Goal: Use online tool/utility: Utilize a website feature to perform a specific function

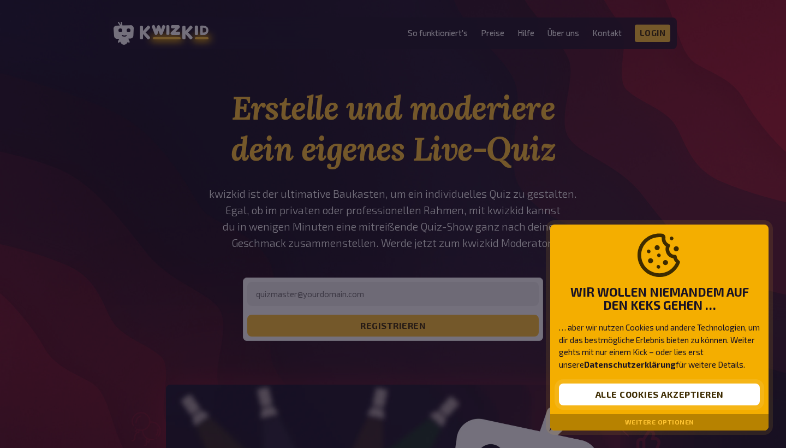
click at [594, 398] on button "Alle Cookies akzeptieren" at bounding box center [659, 394] width 201 height 22
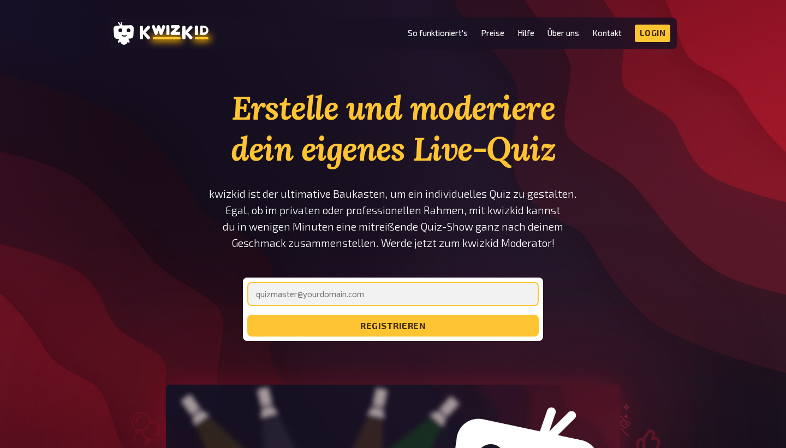
click at [323, 285] on input "email" at bounding box center [392, 294] width 291 height 24
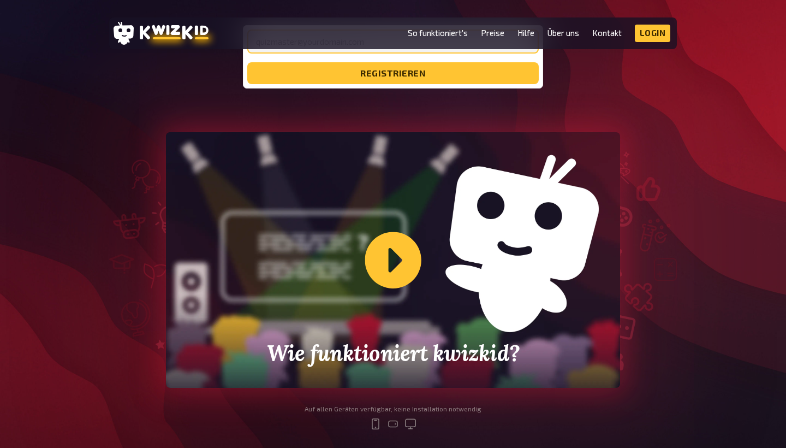
scroll to position [249, 0]
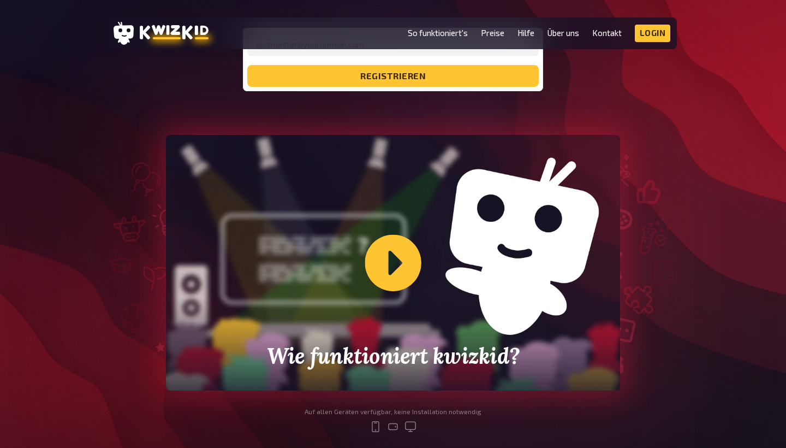
click at [376, 271] on div "Wie funktioniert kwizkid?" at bounding box center [393, 262] width 454 height 255
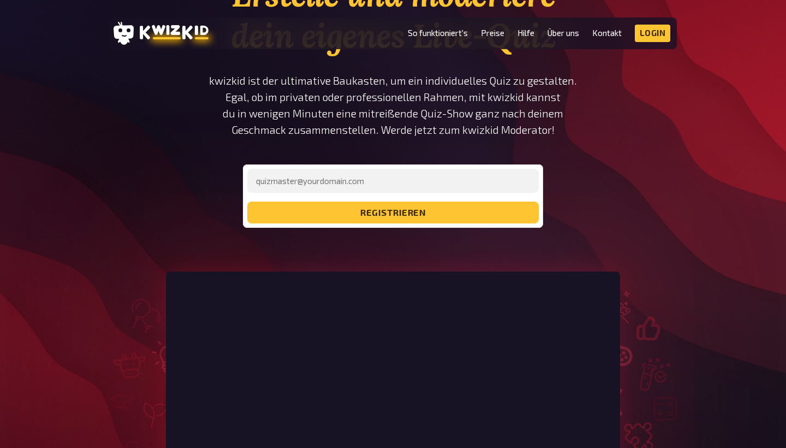
scroll to position [77, 0]
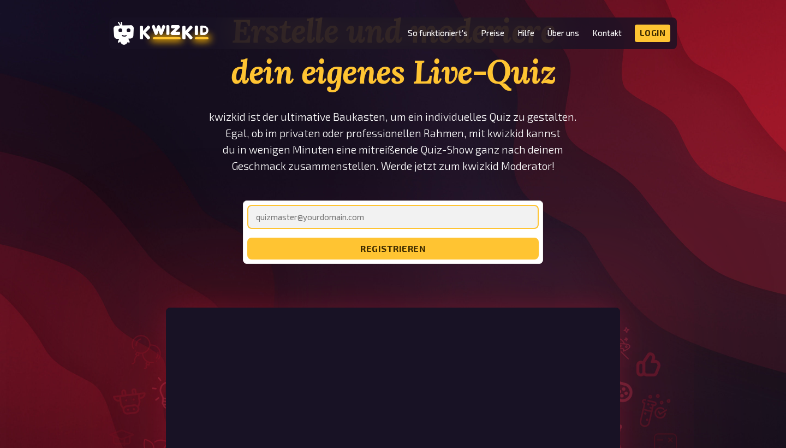
click at [411, 217] on input "email" at bounding box center [392, 217] width 291 height 24
type input "schom.emily@gmail.com"
click at [393, 248] on button "registrieren" at bounding box center [392, 248] width 291 height 22
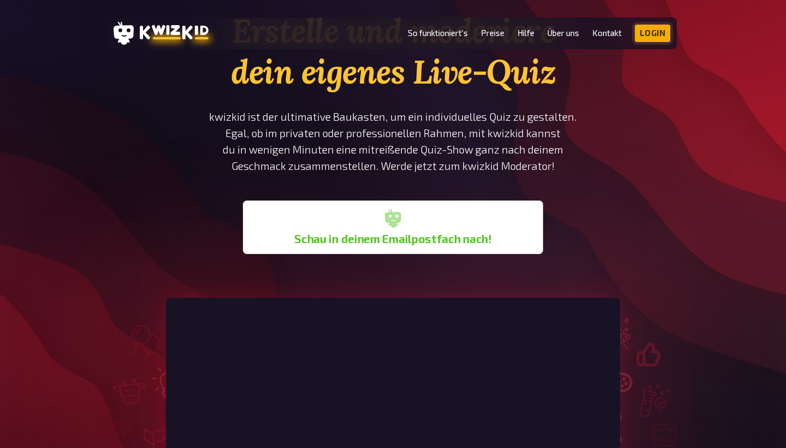
click at [654, 36] on link "Login" at bounding box center [653, 33] width 36 height 17
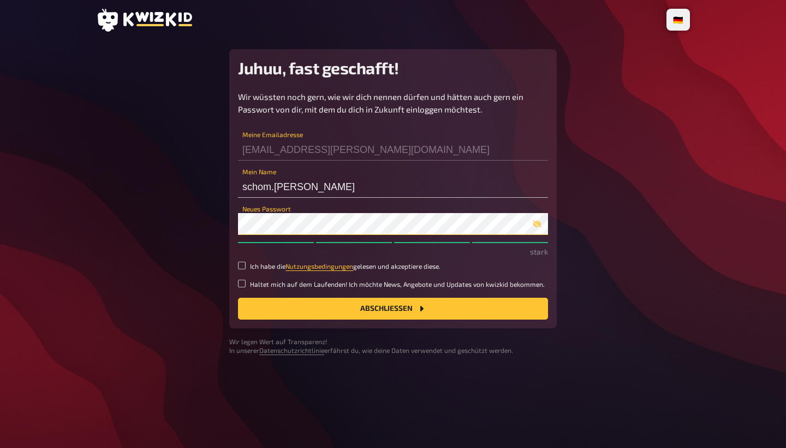
click at [393, 307] on button "Abschließen" at bounding box center [393, 308] width 310 height 22
click at [263, 308] on button "Abschließen" at bounding box center [393, 308] width 310 height 22
click at [331, 304] on button "Abschließen" at bounding box center [393, 308] width 310 height 22
click at [242, 267] on input "Ich habe die Nutzungsbedingungen gelesen und akzeptiere diese." at bounding box center [242, 265] width 8 height 8
checkbox input "true"
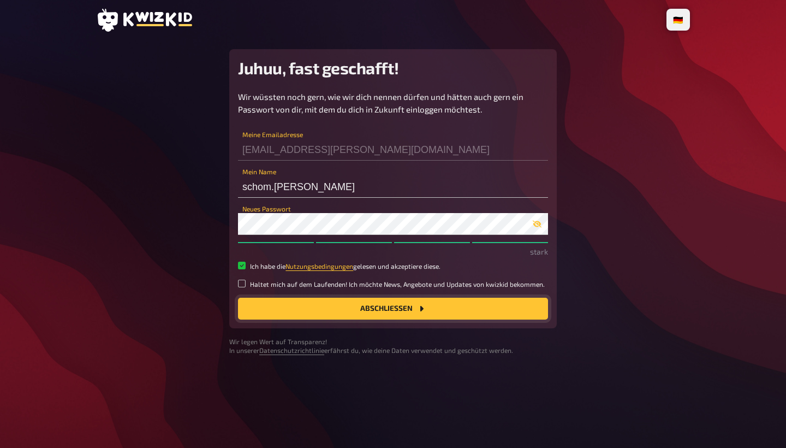
click at [318, 317] on button "Abschließen" at bounding box center [393, 308] width 310 height 22
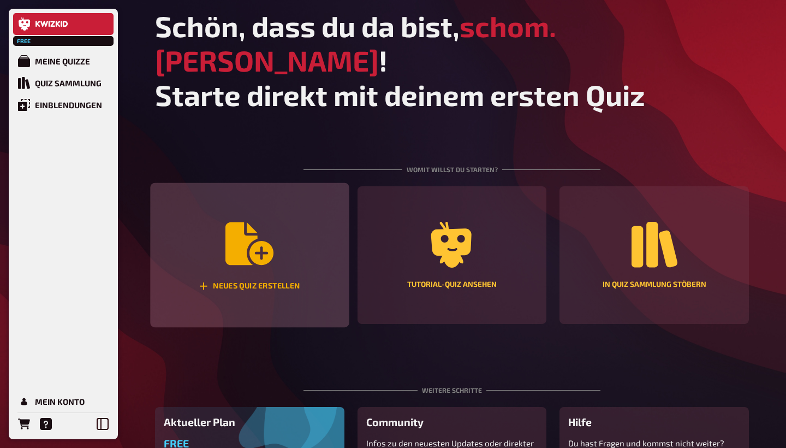
click at [263, 233] on icon "Neues Quiz erstellen" at bounding box center [249, 243] width 48 height 48
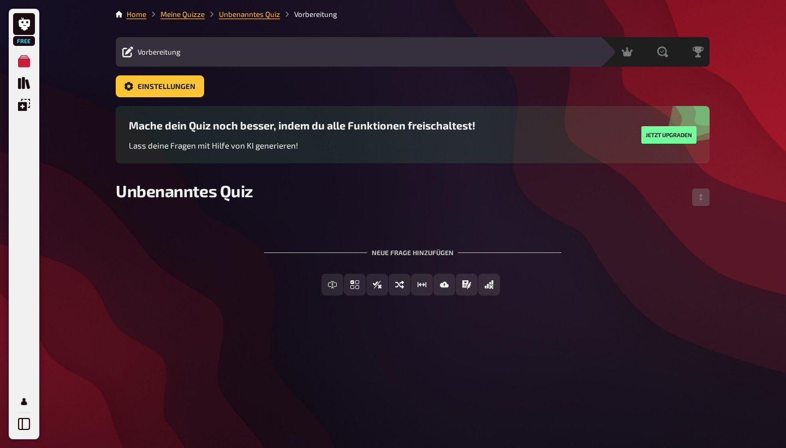
click at [302, 235] on div "Neue Frage hinzufügen" at bounding box center [412, 248] width 297 height 34
click at [231, 195] on span "Unbenanntes Quiz" at bounding box center [185, 191] width 138 height 20
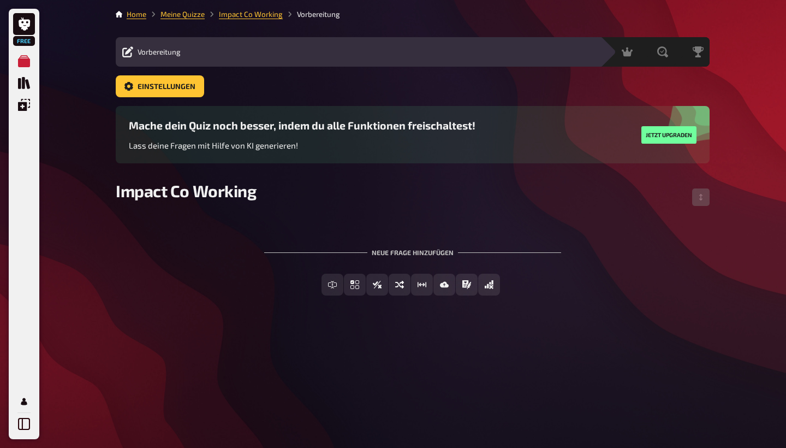
click at [408, 252] on div "Neue Frage hinzufügen" at bounding box center [412, 248] width 297 height 34
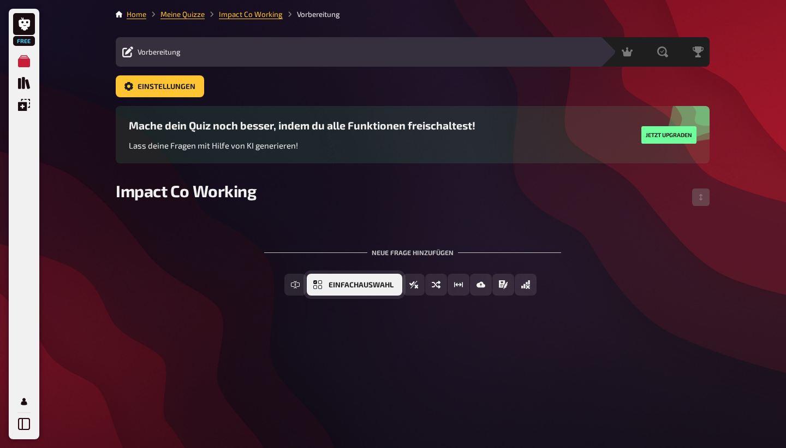
click at [377, 283] on span "Einfachauswahl" at bounding box center [361, 285] width 65 height 8
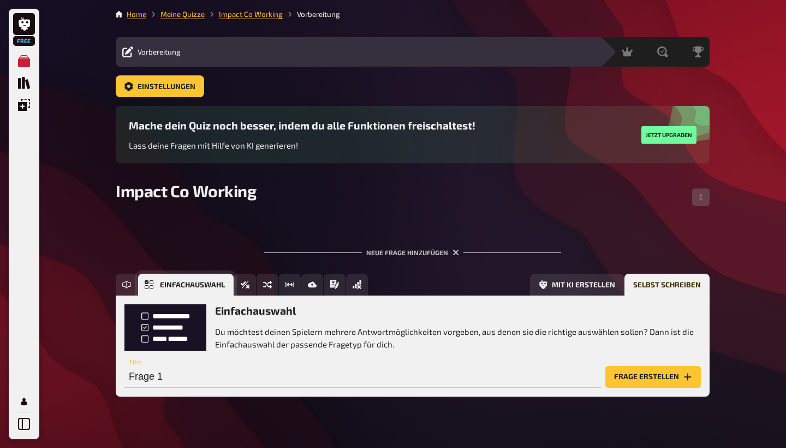
scroll to position [17, 0]
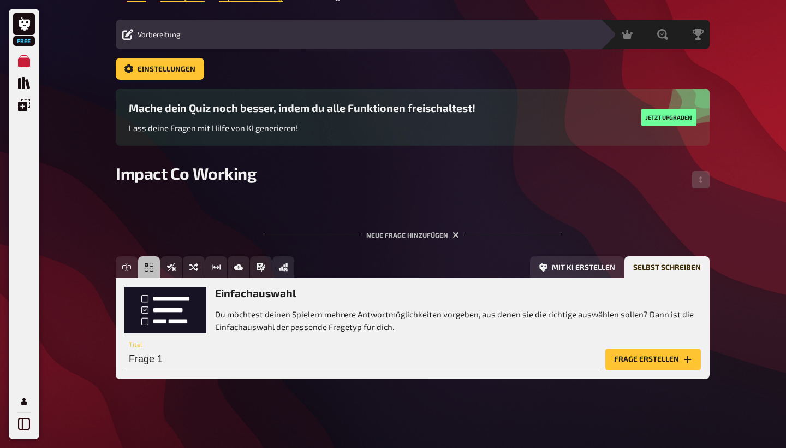
click at [284, 291] on h3 "Einfachauswahl" at bounding box center [458, 293] width 486 height 13
click at [284, 296] on h3 "Einfachauswahl" at bounding box center [458, 293] width 486 height 13
click at [337, 293] on h3 "Einfachauswahl" at bounding box center [458, 293] width 486 height 13
click at [267, 343] on div "Frage 1 Titel" at bounding box center [362, 353] width 476 height 33
click at [264, 312] on p "Du möchtest deinen Spielern mehrere Antwortmöglichkeiten vorgeben, aus denen si…" at bounding box center [458, 320] width 486 height 25
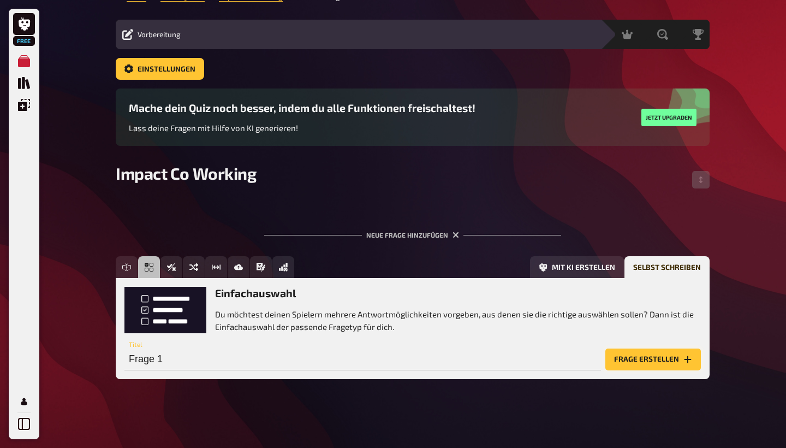
click at [622, 361] on button "Frage erstellen" at bounding box center [653, 359] width 96 height 22
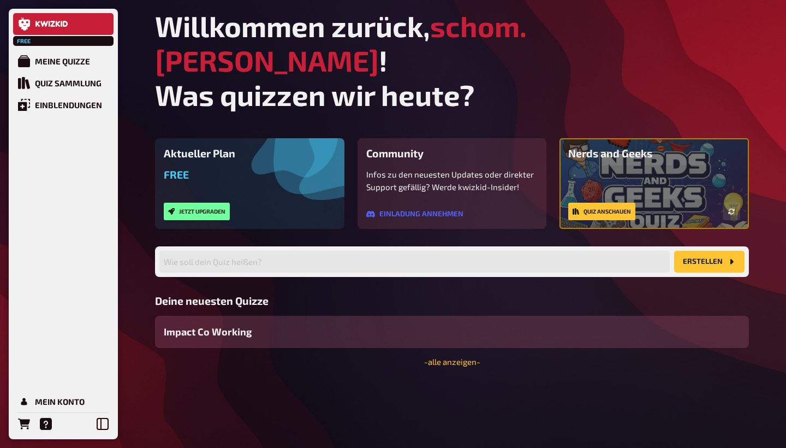
click at [270, 315] on div "Impact Co Working" at bounding box center [452, 331] width 594 height 32
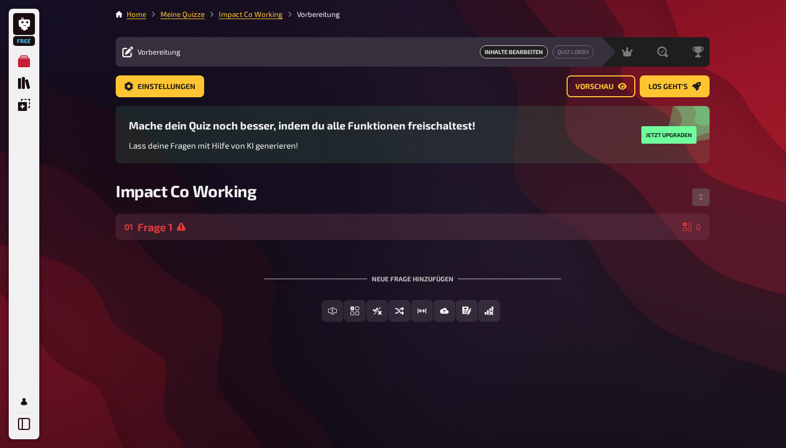
click at [252, 228] on div "Frage 1" at bounding box center [408, 226] width 541 height 13
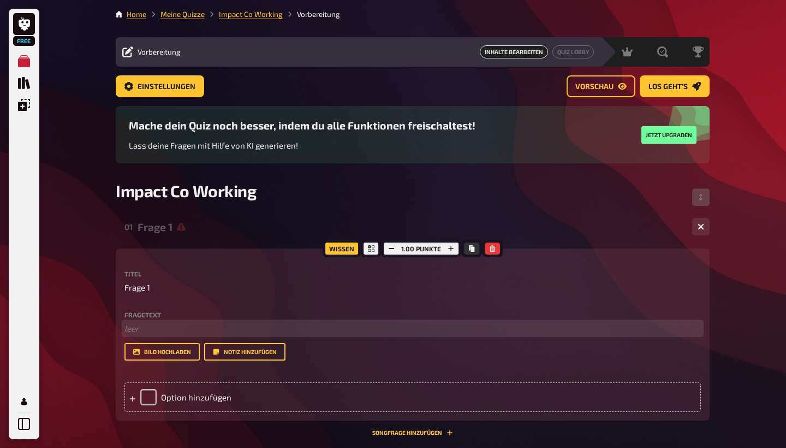
click at [150, 322] on p "﻿ leer" at bounding box center [412, 328] width 576 height 13
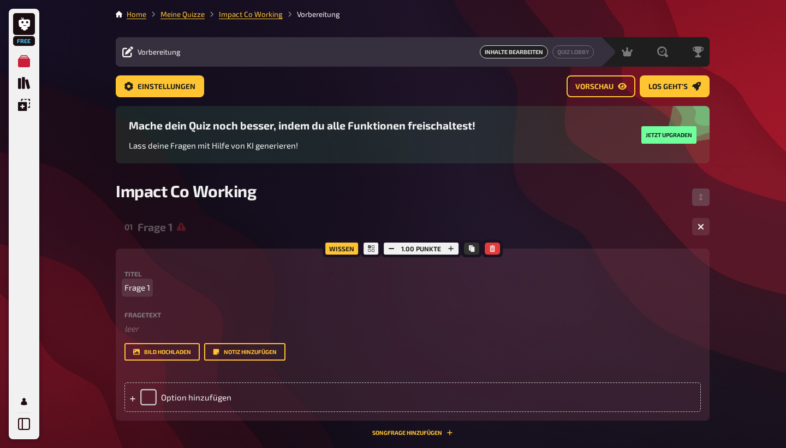
click at [151, 282] on p "Frage 1" at bounding box center [412, 287] width 576 height 13
click at [143, 284] on span "Frage 1" at bounding box center [137, 287] width 26 height 13
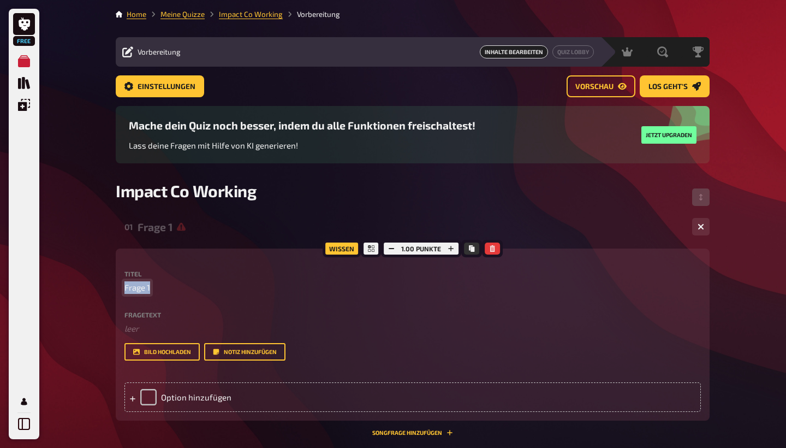
click at [143, 284] on span "Frage 1" at bounding box center [137, 287] width 26 height 13
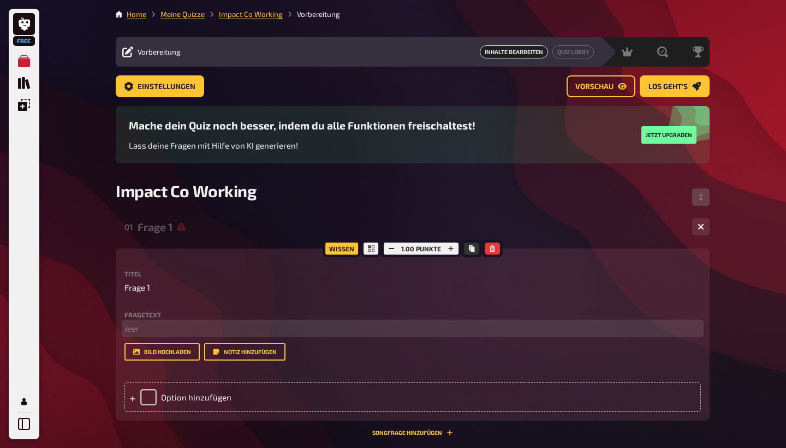
click at [140, 331] on p "﻿ leer" at bounding box center [412, 328] width 576 height 13
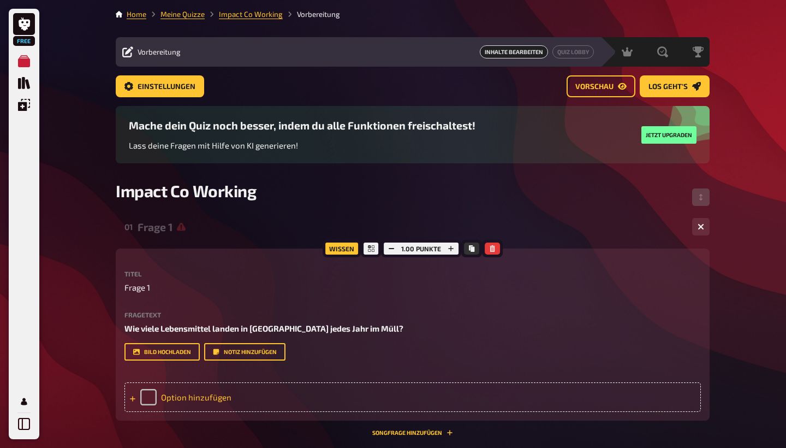
click at [158, 395] on div "Option hinzufügen" at bounding box center [412, 396] width 576 height 29
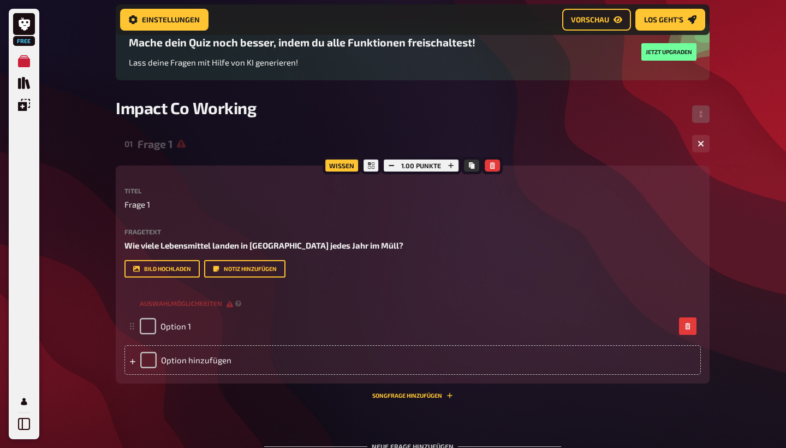
scroll to position [102, 0]
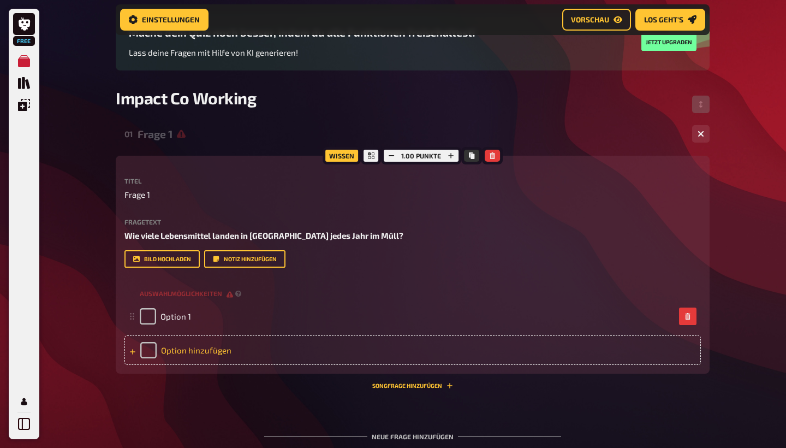
click at [181, 350] on div "Option hinzufügen" at bounding box center [412, 349] width 576 height 29
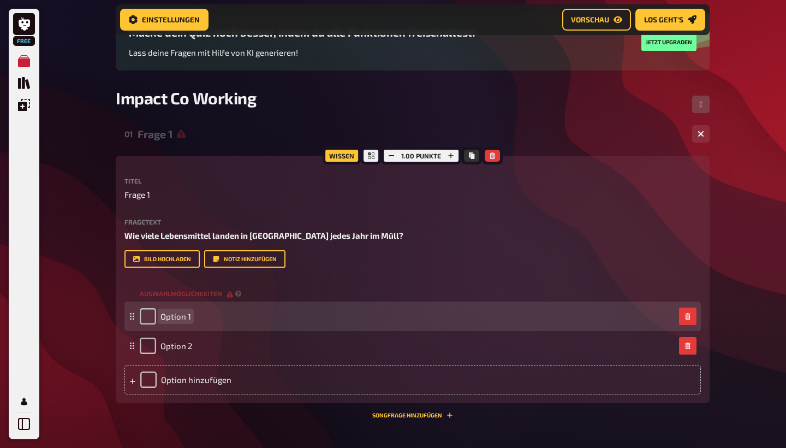
click at [171, 317] on span "Option 1" at bounding box center [175, 316] width 31 height 10
drag, startPoint x: 169, startPoint y: 316, endPoint x: 219, endPoint y: 316, distance: 50.2
click at [219, 316] on div "5 Mio. Tonnen" at bounding box center [407, 316] width 535 height 16
copy span "Mio. Tonnen"
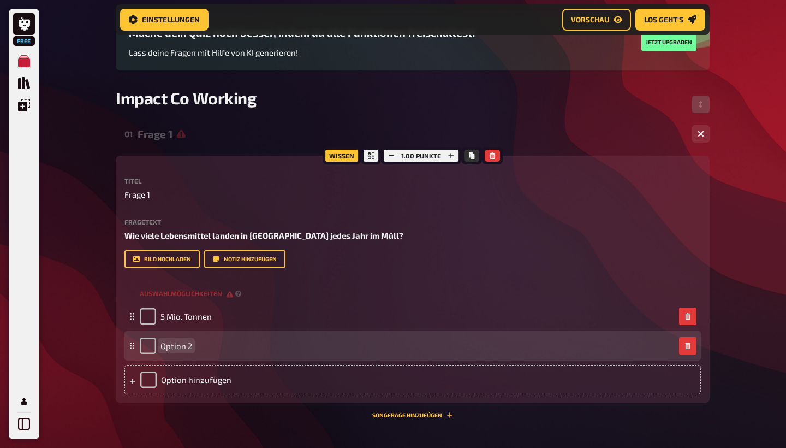
click at [174, 344] on span "Option 2" at bounding box center [176, 346] width 32 height 10
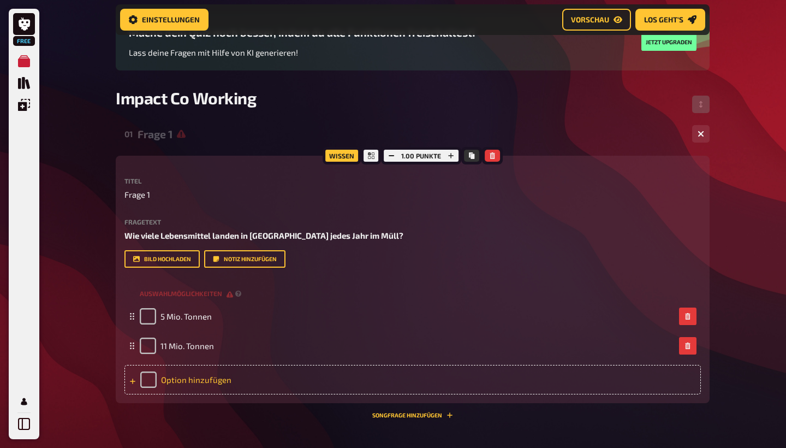
click at [189, 378] on div "Option hinzufügen" at bounding box center [412, 379] width 576 height 29
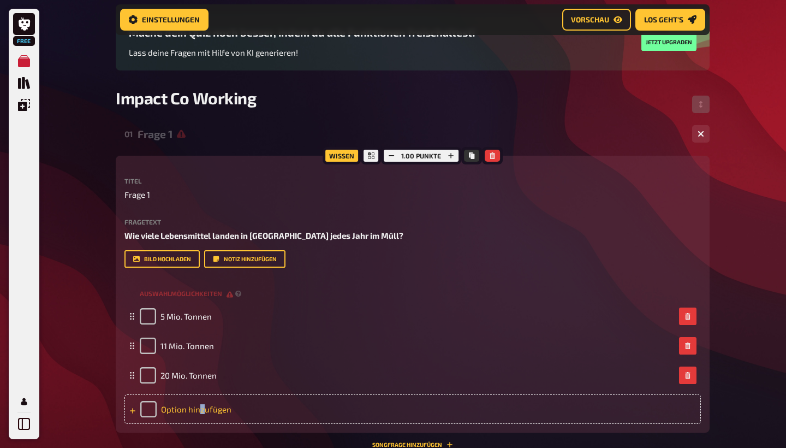
click at [201, 408] on div "Option hinzufügen" at bounding box center [412, 408] width 576 height 29
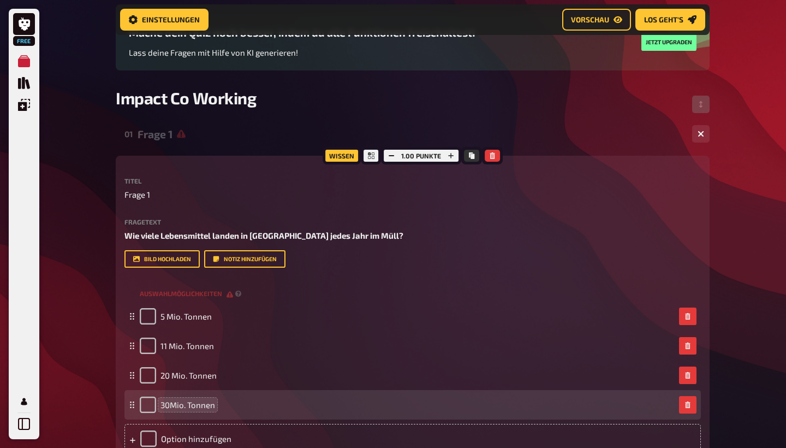
click at [171, 407] on span "30Mio. Tonnen" at bounding box center [187, 405] width 55 height 10
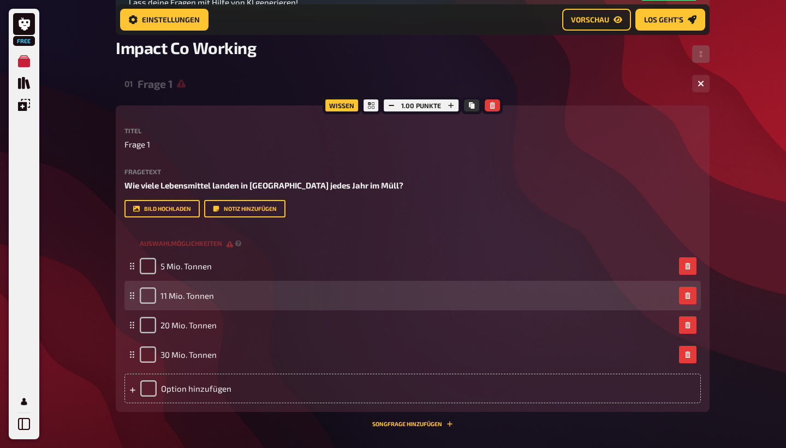
scroll to position [152, 0]
click at [146, 294] on input "checkbox" at bounding box center [148, 295] width 16 height 16
checkbox input "true"
click at [146, 294] on div "11 Mio. Tonnen" at bounding box center [177, 295] width 74 height 16
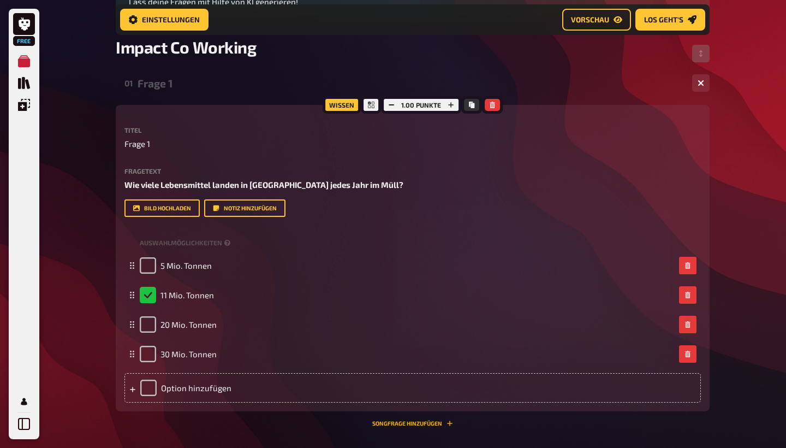
click at [392, 422] on button "Songfrage hinzufügen" at bounding box center [412, 423] width 81 height 7
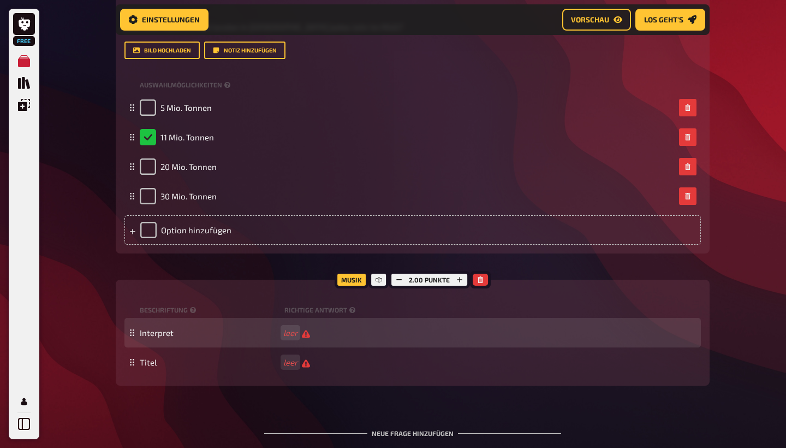
scroll to position [325, 0]
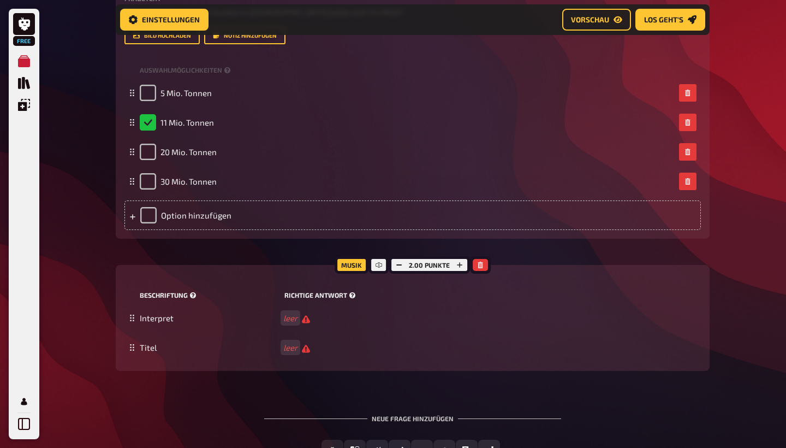
click at [223, 294] on small "Beschriftung" at bounding box center [210, 294] width 140 height 9
click at [477, 262] on icon "button" at bounding box center [480, 264] width 7 height 7
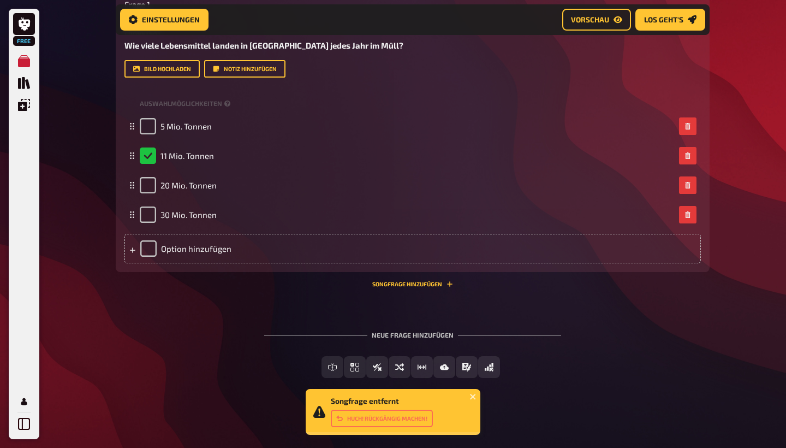
scroll to position [291, 0]
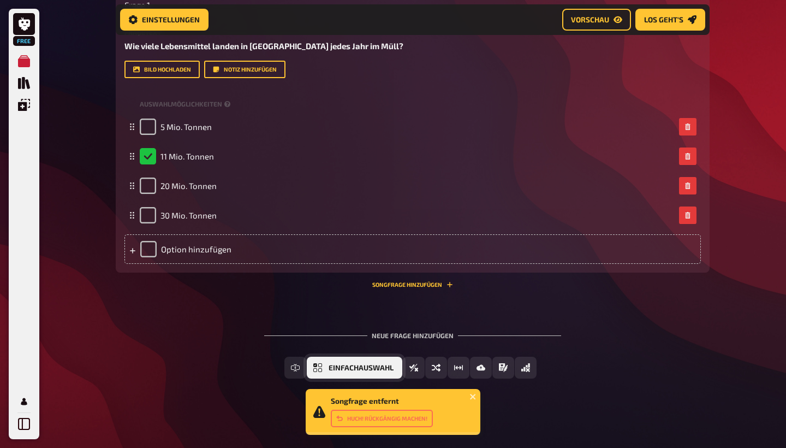
click at [354, 370] on span "Einfachauswahl" at bounding box center [361, 368] width 65 height 8
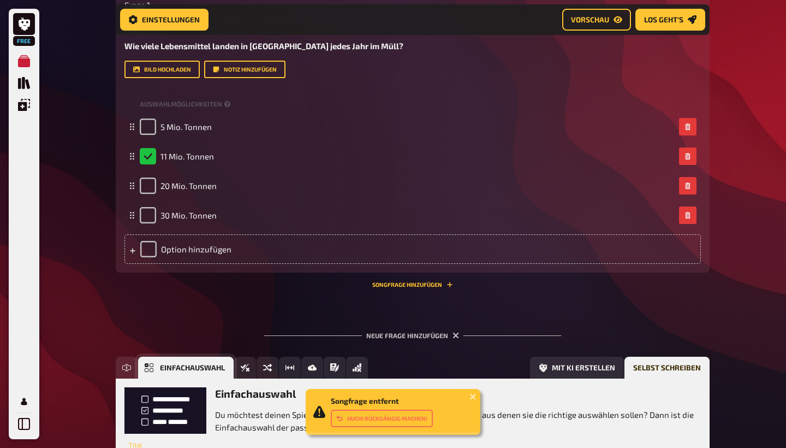
scroll to position [391, 0]
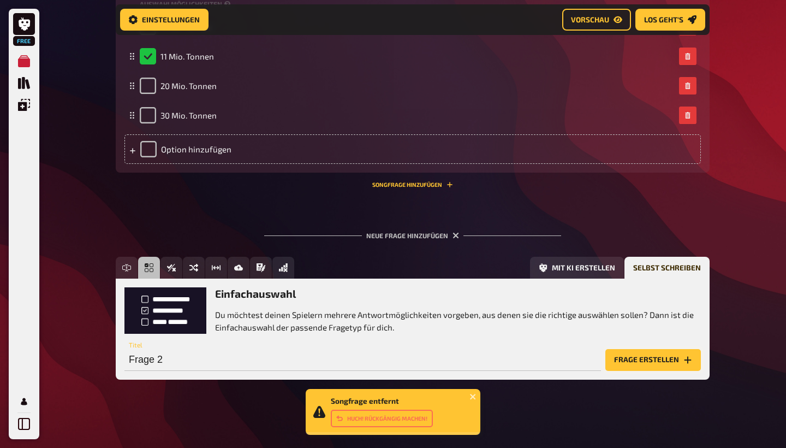
click at [639, 357] on button "Frage erstellen" at bounding box center [653, 360] width 96 height 22
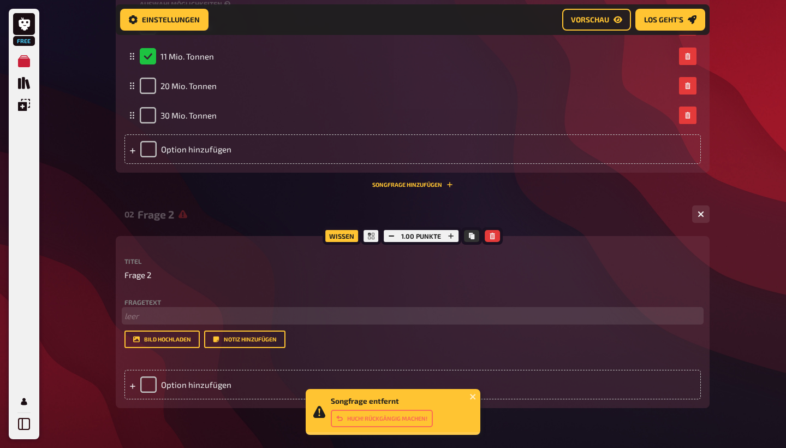
click at [158, 309] on p "﻿ leer" at bounding box center [412, 315] width 576 height 13
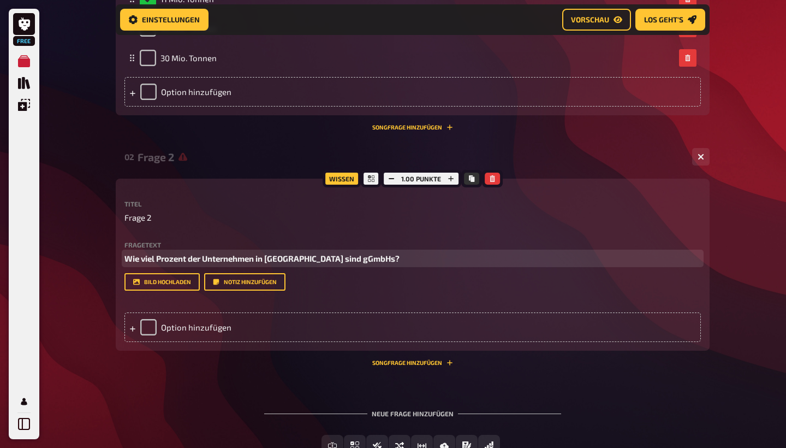
scroll to position [463, 0]
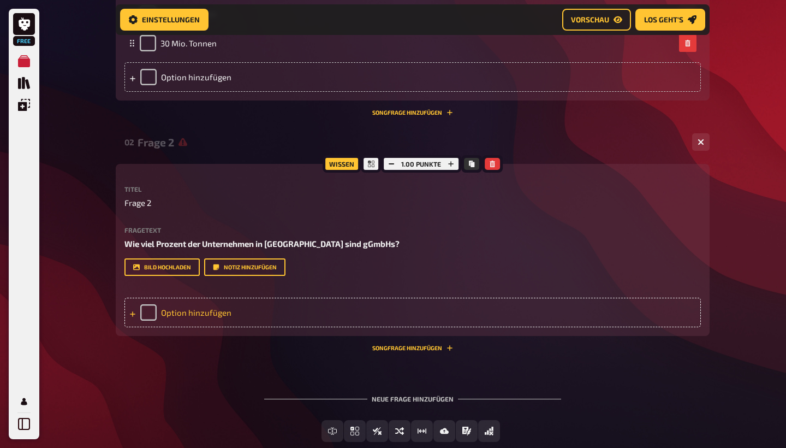
click at [179, 312] on div "Option hinzufügen" at bounding box center [412, 311] width 576 height 29
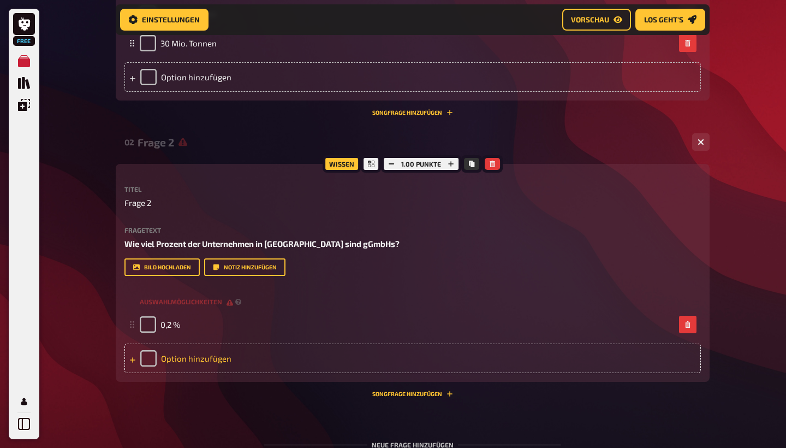
click at [190, 359] on div "Option hinzufügen" at bounding box center [412, 357] width 576 height 29
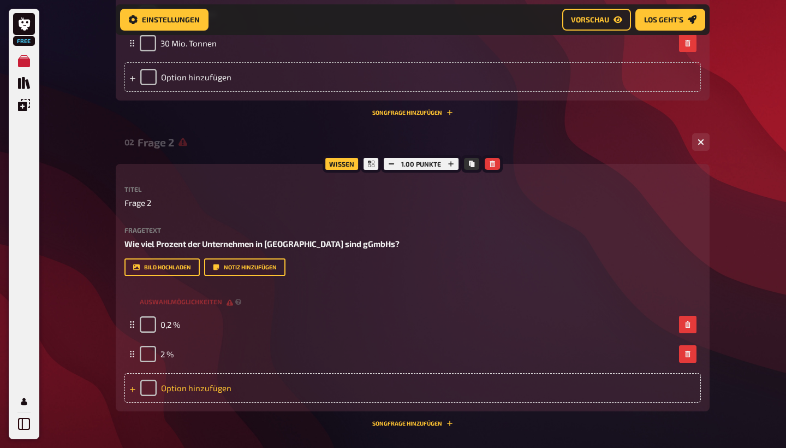
click at [176, 389] on div "Option hinzufügen" at bounding box center [412, 387] width 576 height 29
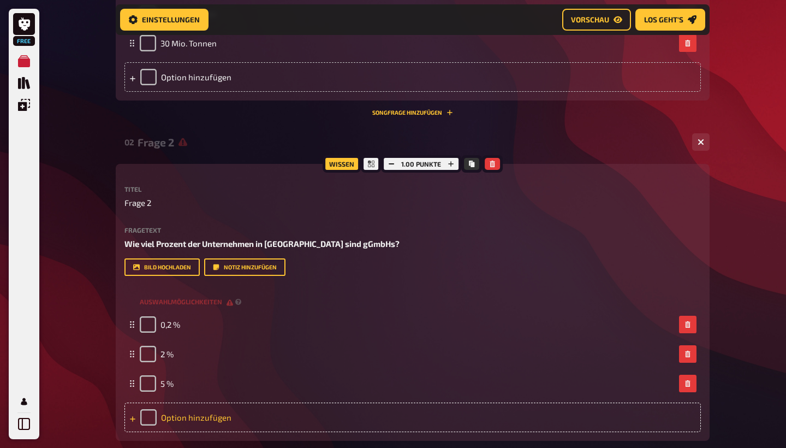
click at [180, 412] on div "Option hinzufügen" at bounding box center [412, 416] width 576 height 29
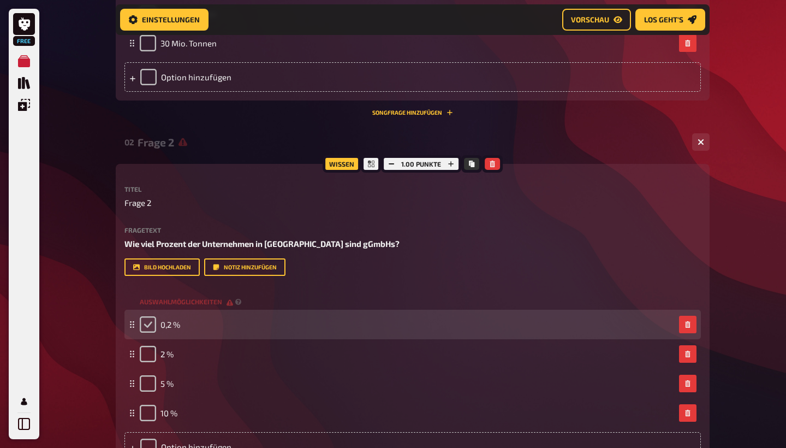
click at [148, 327] on input "checkbox" at bounding box center [148, 324] width 16 height 16
checkbox input "true"
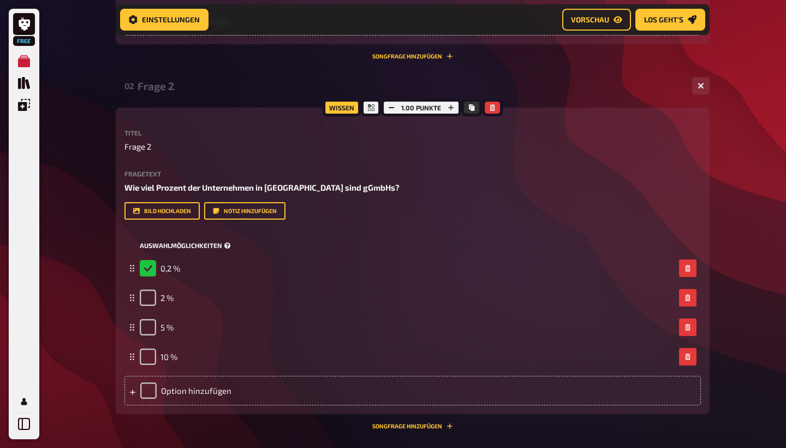
scroll to position [522, 0]
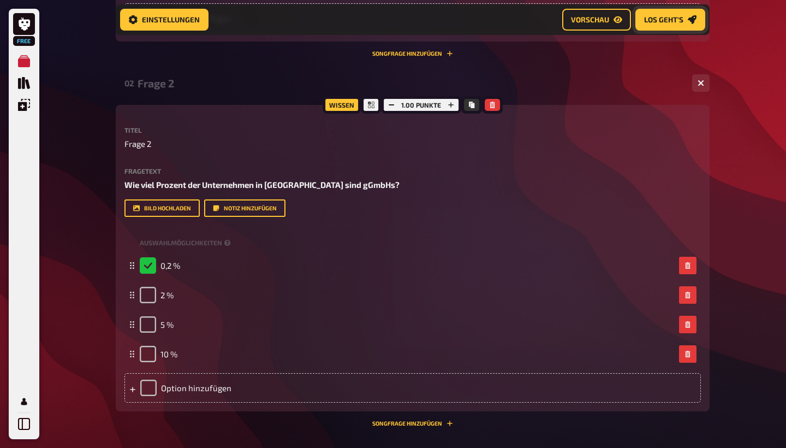
click at [673, 22] on span "Los geht's" at bounding box center [663, 20] width 39 height 8
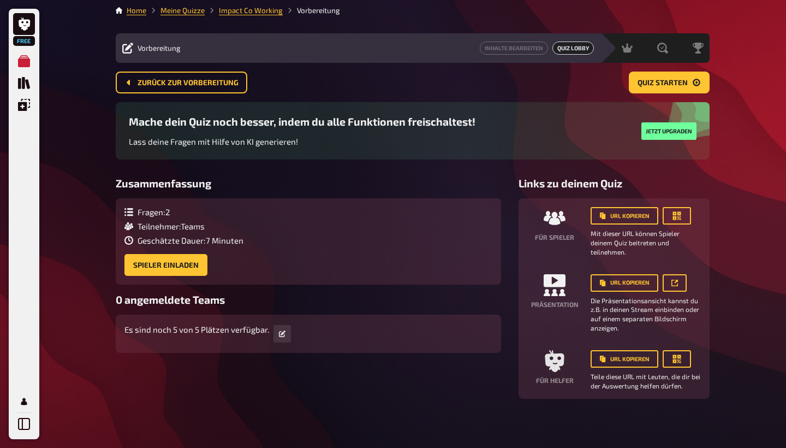
scroll to position [3, 0]
click at [282, 332] on icon at bounding box center [282, 334] width 7 height 7
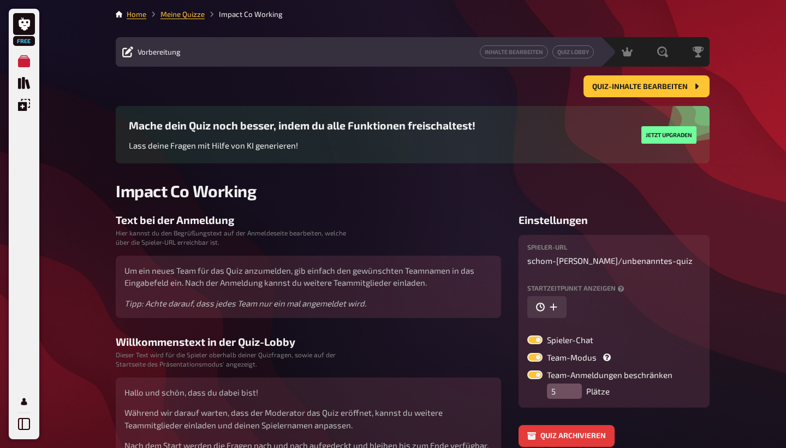
scroll to position [3, 0]
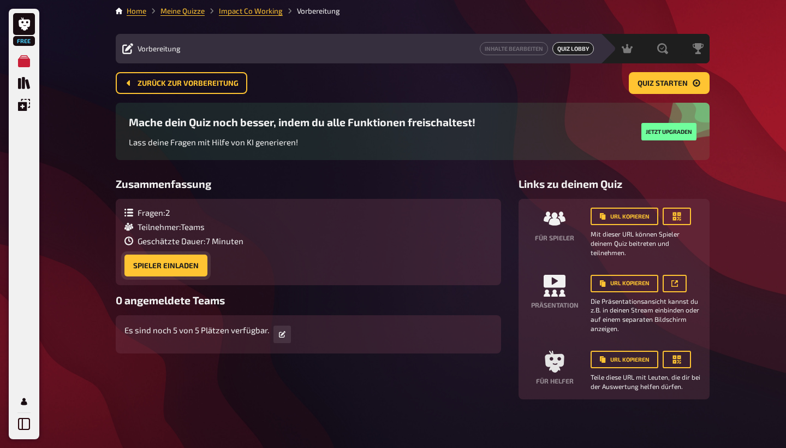
click at [171, 267] on button "Spieler einladen" at bounding box center [165, 265] width 83 height 22
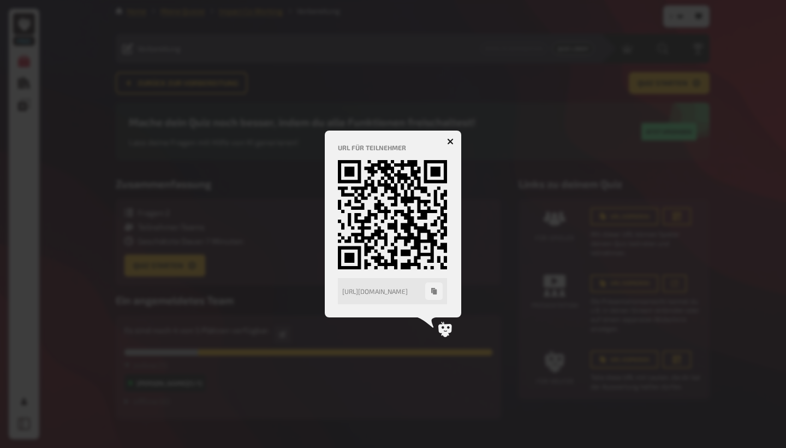
click at [451, 146] on button "button" at bounding box center [450, 141] width 17 height 17
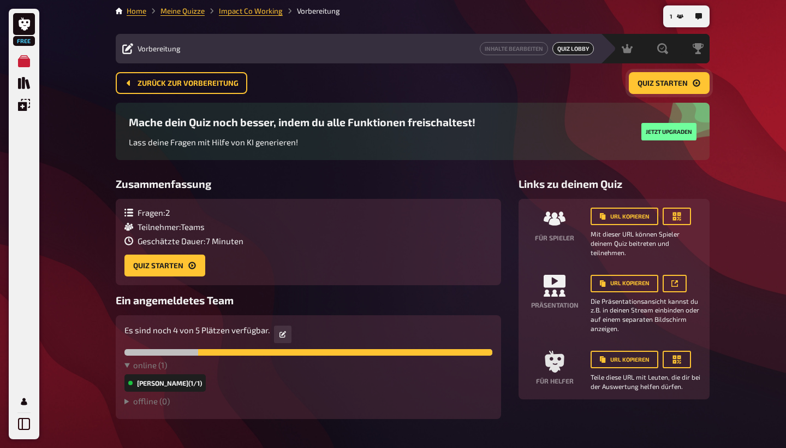
click at [684, 80] on span "Quiz starten" at bounding box center [662, 84] width 50 height 8
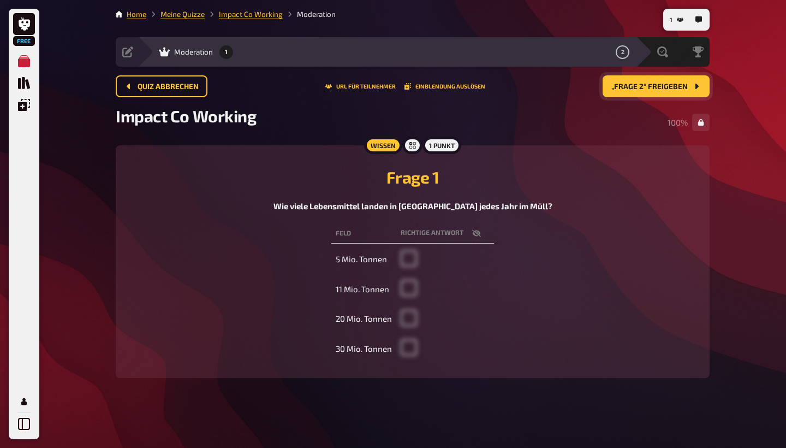
click at [633, 87] on span "„Frage 2“ freigeben" at bounding box center [649, 87] width 76 height 8
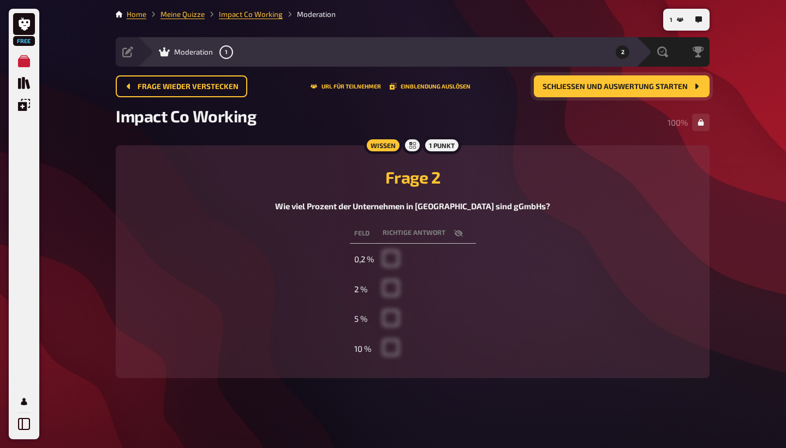
click at [578, 94] on button "Schließen und Auswertung starten" at bounding box center [622, 86] width 176 height 22
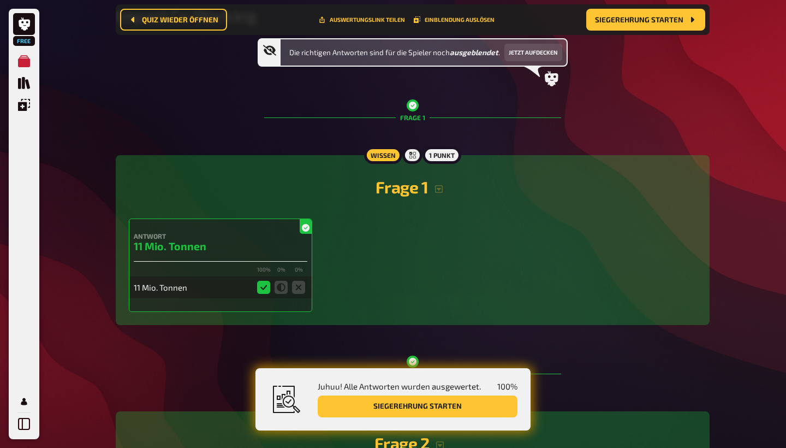
scroll to position [110, 0]
